Goal: Task Accomplishment & Management: Manage account settings

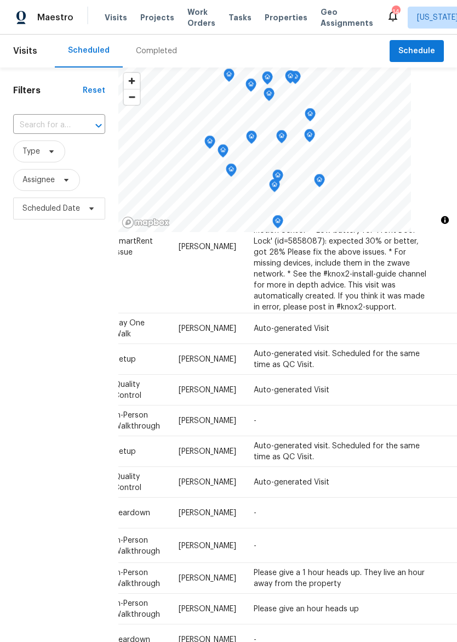
scroll to position [911, 104]
click at [0, 0] on icon at bounding box center [0, 0] width 0 height 0
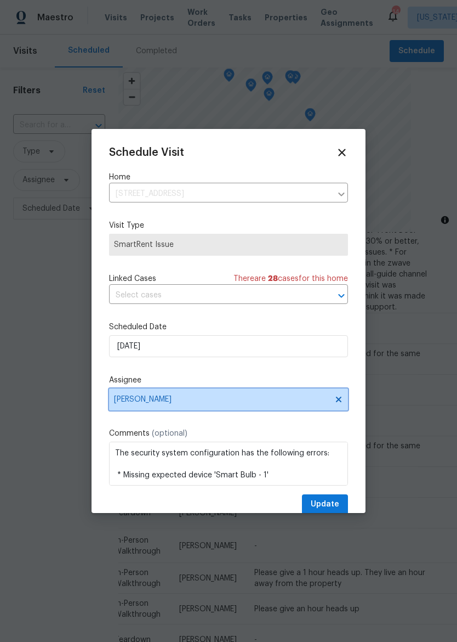
click at [284, 394] on span "[PERSON_NAME]" at bounding box center [228, 399] width 239 height 22
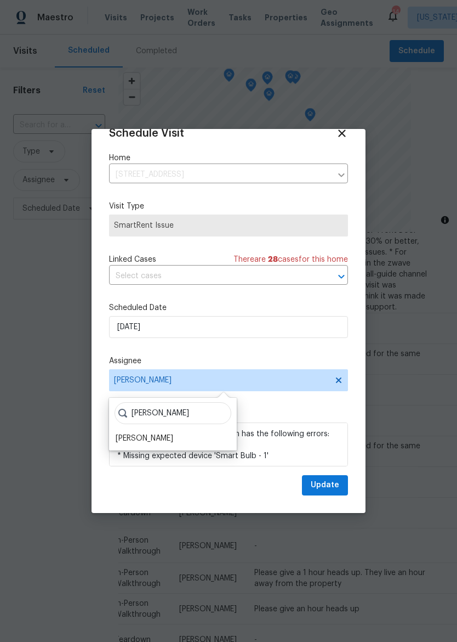
scroll to position [21, 0]
type input "Matt"
click at [143, 440] on div "[PERSON_NAME]" at bounding box center [145, 440] width 58 height 11
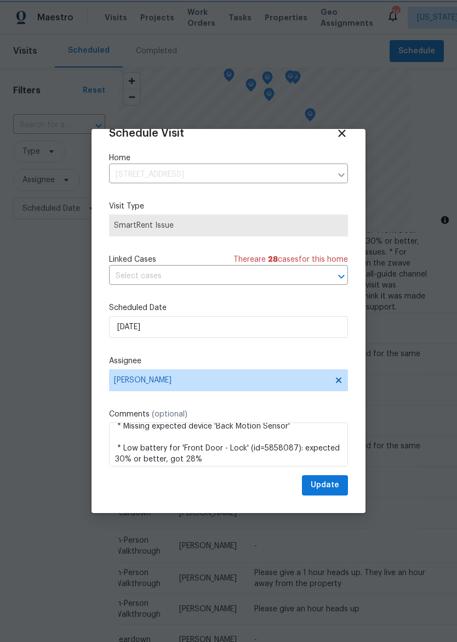
scroll to position [76, 0]
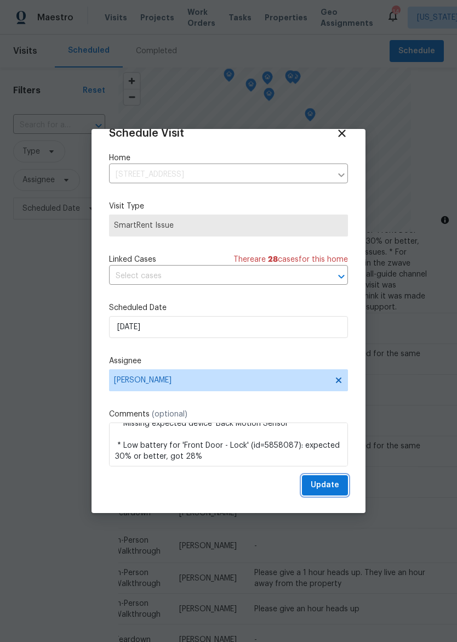
click at [327, 480] on span "Update" at bounding box center [325, 485] width 29 height 14
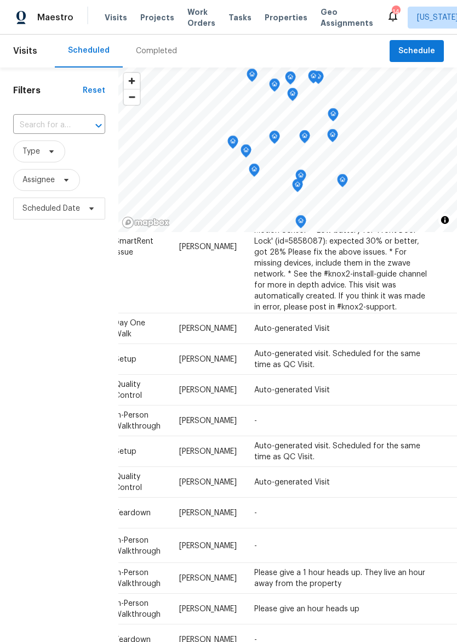
click at [267, 20] on span "Properties" at bounding box center [286, 17] width 43 height 11
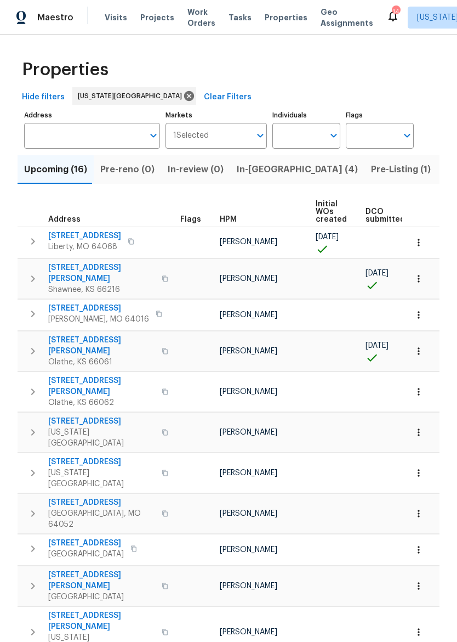
click at [26, 17] on img at bounding box center [21, 18] width 10 height 14
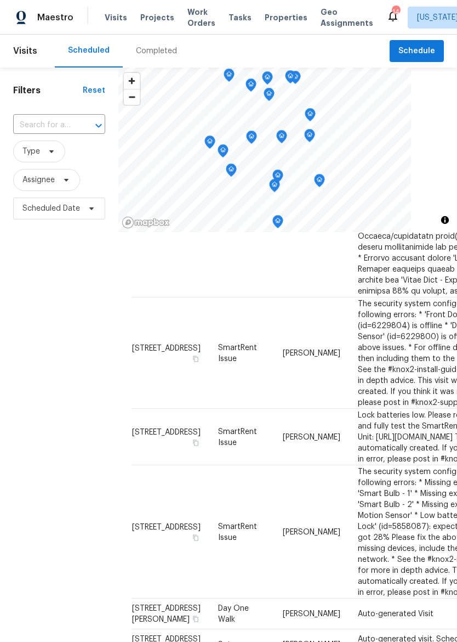
scroll to position [594, 0]
click at [157, 351] on span "[STREET_ADDRESS]" at bounding box center [166, 347] width 69 height 8
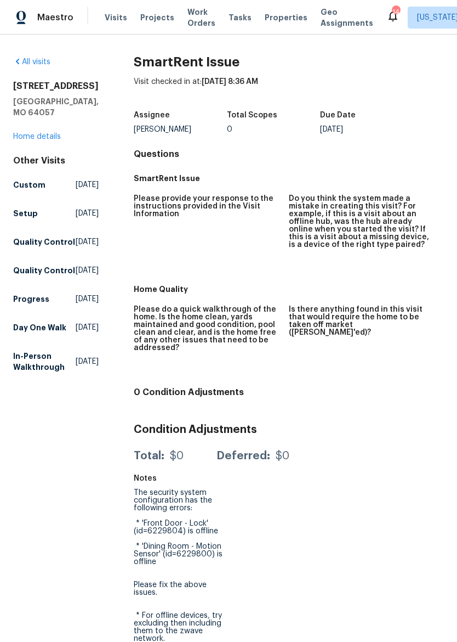
click at [25, 140] on link "Home details" at bounding box center [37, 137] width 48 height 8
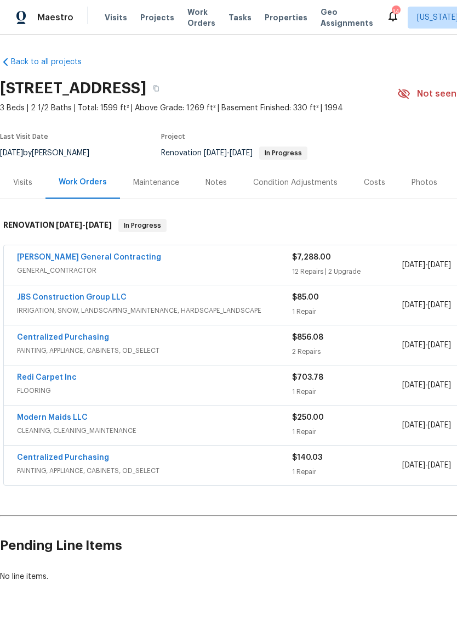
click at [22, 194] on div "Visits" at bounding box center [23, 182] width 46 height 32
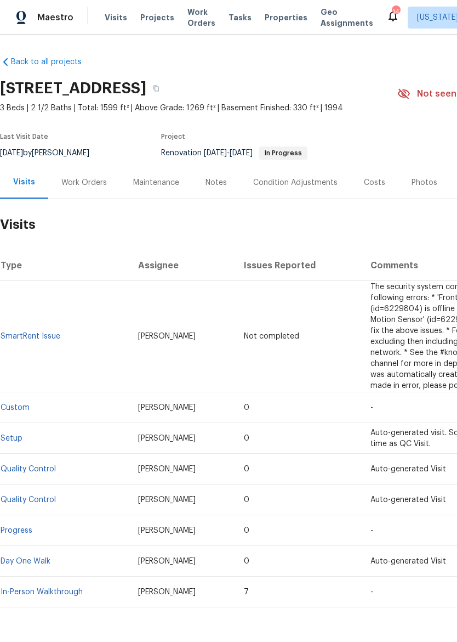
click at [24, 19] on img at bounding box center [21, 18] width 10 height 14
